Goal: Feedback & Contribution: Leave review/rating

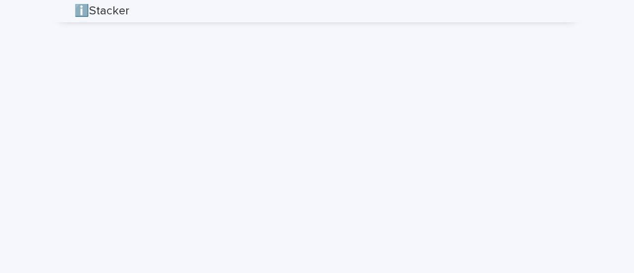
scroll to position [1715, 0]
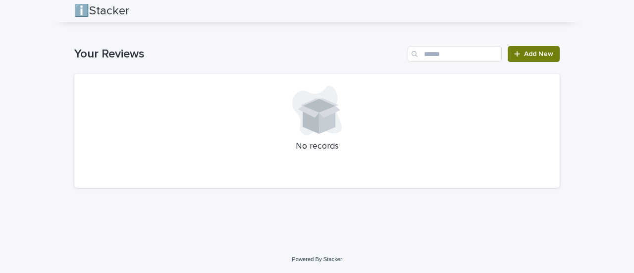
click at [527, 52] on span "Add New" at bounding box center [538, 54] width 29 height 7
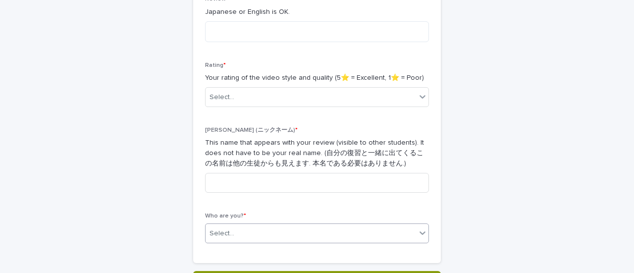
scroll to position [249, 0]
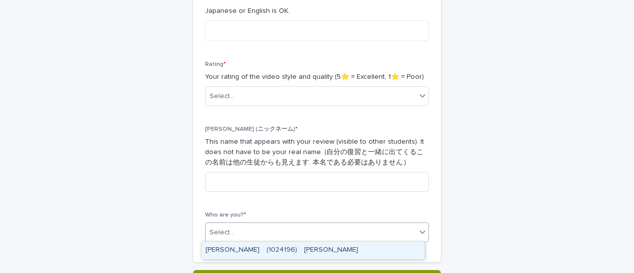
click at [291, 232] on div "Select..." at bounding box center [311, 232] width 210 height 16
click at [271, 245] on div "[PERSON_NAME]　(1024196)　[PERSON_NAME]" at bounding box center [313, 250] width 223 height 17
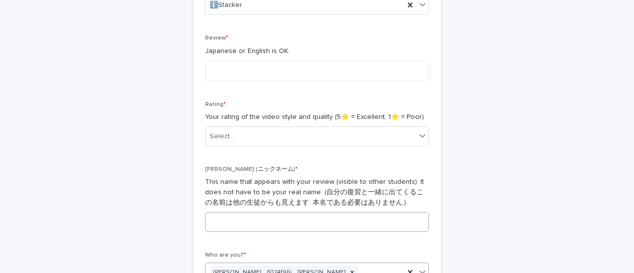
scroll to position [208, 0]
click at [222, 222] on input at bounding box center [317, 222] width 224 height 20
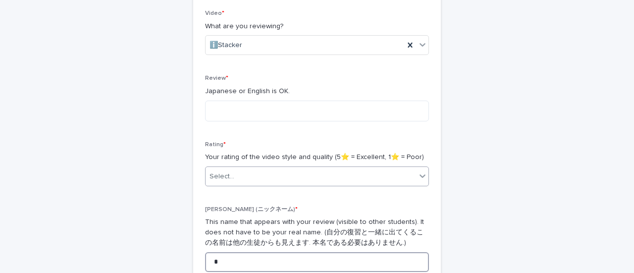
type input "*"
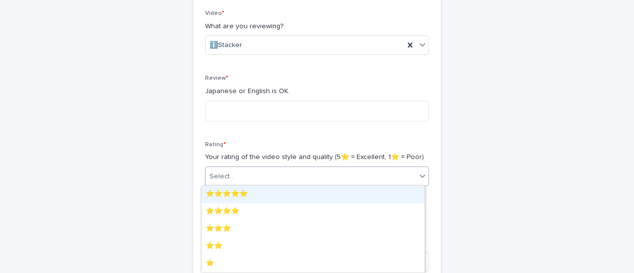
click at [246, 166] on div "Select..." at bounding box center [317, 176] width 224 height 20
click at [224, 191] on div "⭐️⭐️⭐️⭐️⭐️" at bounding box center [313, 194] width 223 height 17
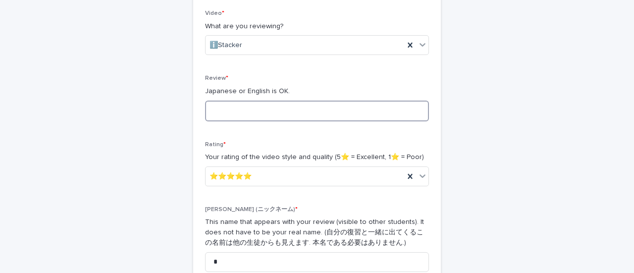
click at [245, 108] on textarea at bounding box center [317, 111] width 224 height 21
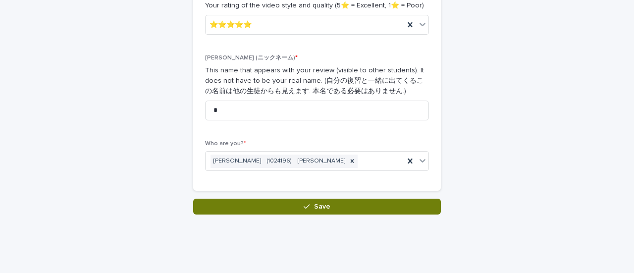
scroll to position [323, 0]
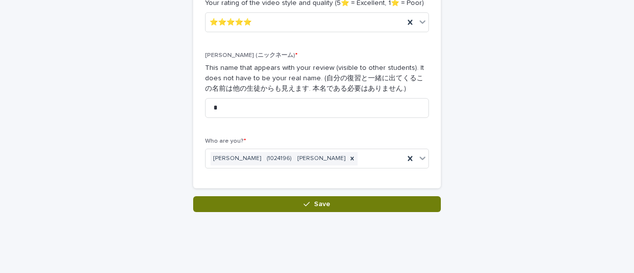
type textarea "**********"
click at [279, 203] on button "Save" at bounding box center [317, 204] width 248 height 16
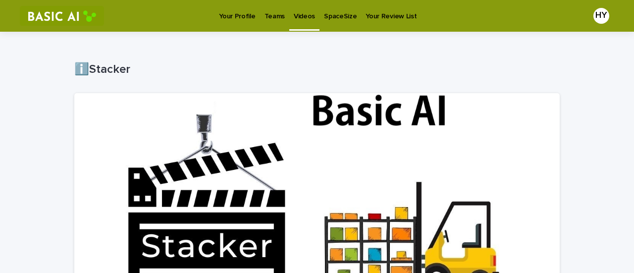
click at [269, 12] on p "Teams" at bounding box center [274, 10] width 20 height 21
